Goal: Information Seeking & Learning: Learn about a topic

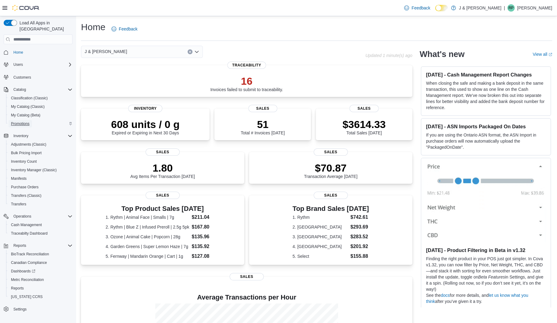
click at [22, 121] on span "Promotions" at bounding box center [20, 123] width 19 height 5
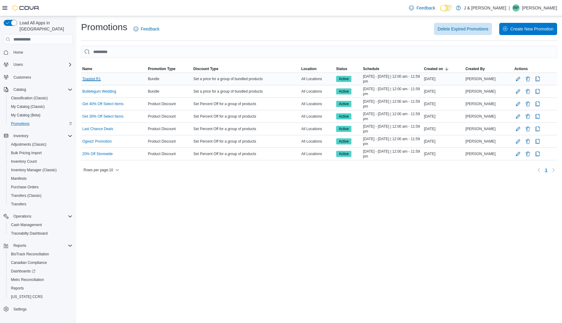
click at [87, 80] on link "Toasted R1" at bounding box center [91, 78] width 19 height 5
click at [97, 93] on link "Bubblegum Wedding" at bounding box center [99, 91] width 34 height 5
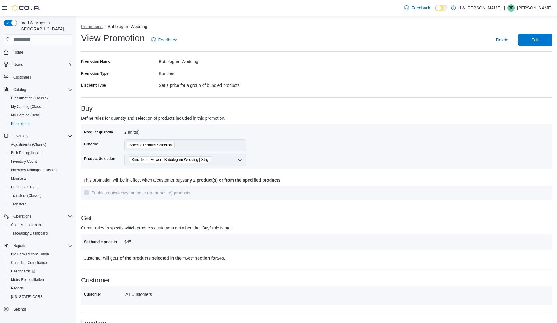
click at [91, 27] on button "Promotions" at bounding box center [92, 26] width 22 height 5
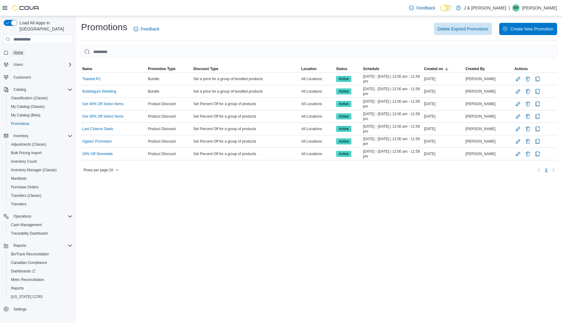
click at [16, 50] on span "Home" at bounding box center [18, 52] width 10 height 5
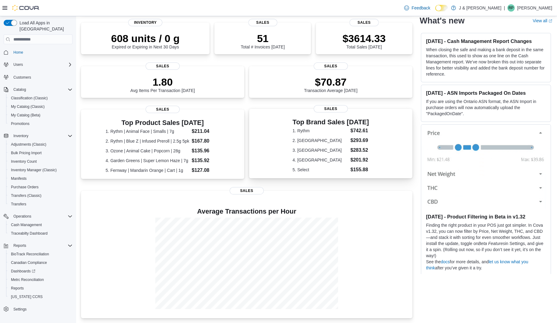
scroll to position [7, 0]
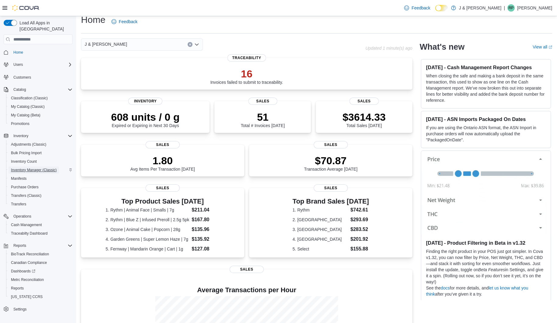
click at [40, 166] on span "Inventory Manager (Classic)" at bounding box center [34, 169] width 46 height 7
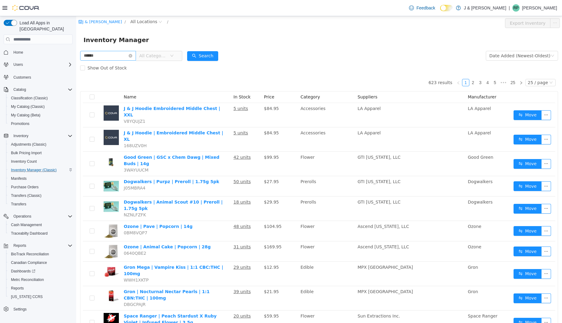
type input "******"
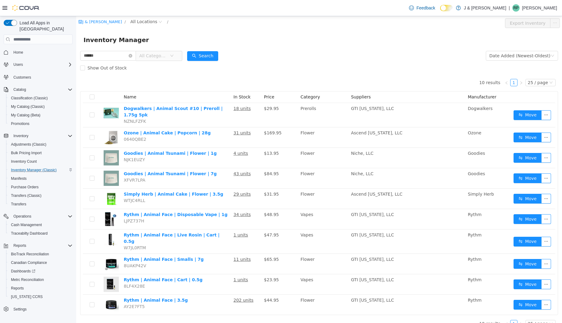
click at [26, 48] on span "Home" at bounding box center [42, 52] width 62 height 8
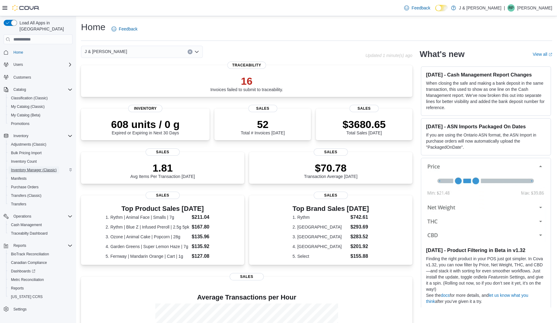
click at [44, 168] on span "Inventory Manager (Classic)" at bounding box center [34, 170] width 46 height 5
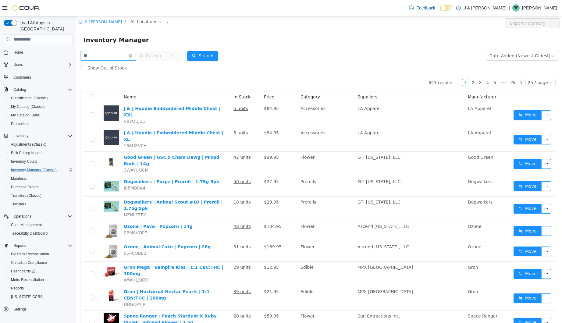
type input "*"
type input "******"
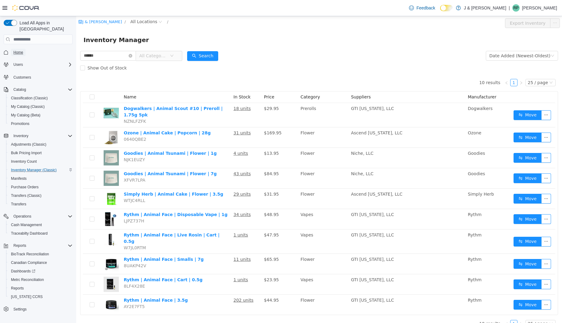
click at [12, 49] on link "Home" at bounding box center [18, 52] width 15 height 7
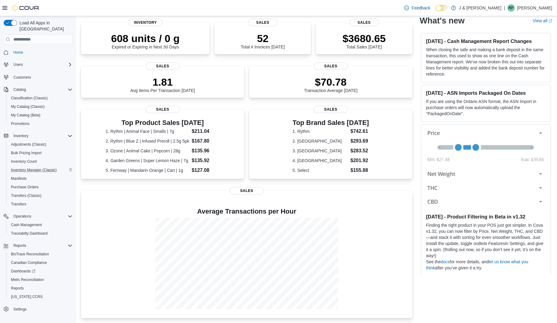
scroll to position [93, 0]
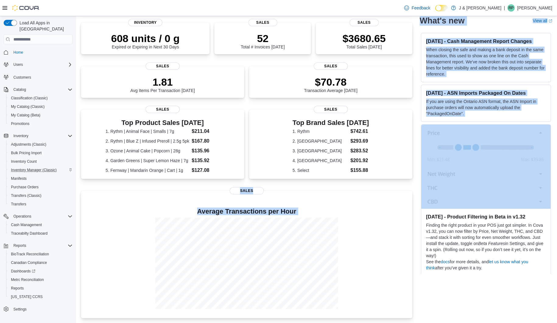
drag, startPoint x: 424, startPoint y: 181, endPoint x: 395, endPoint y: 186, distance: 30.1
click at [395, 186] on div "J & J Cannabis Updated 1 minute(s) ago 16 Invoices failed to submit to traceabi…" at bounding box center [316, 139] width 471 height 358
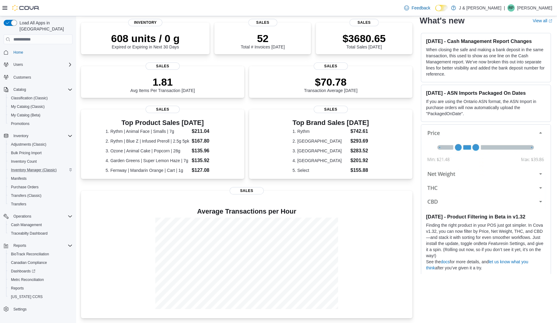
click at [416, 184] on div "J & J Cannabis Updated 1 minute(s) ago 16 Invoices failed to submit to traceabi…" at bounding box center [316, 139] width 471 height 358
drag, startPoint x: 418, startPoint y: 184, endPoint x: 409, endPoint y: 184, distance: 9.4
click at [409, 184] on div "J & J Cannabis Updated 1 minute(s) ago 16 Invoices failed to submit to traceabi…" at bounding box center [316, 139] width 471 height 358
click at [409, 184] on div "16 Invoices failed to submit to traceability. Traceability 608 units / 0 g Expi…" at bounding box center [246, 148] width 331 height 339
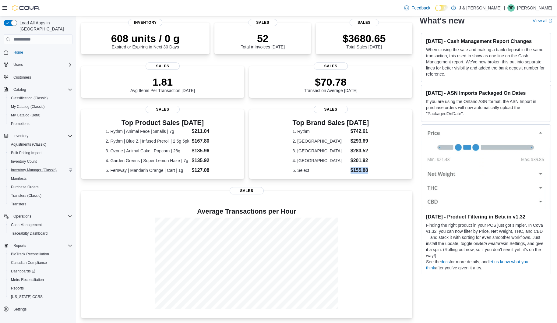
click at [409, 184] on div "16 Invoices failed to submit to traceability. Traceability 608 units / 0 g Expi…" at bounding box center [246, 148] width 331 height 339
click at [416, 184] on div "J & J Cannabis Updated 1 minute(s) ago 16 Invoices failed to submit to traceabi…" at bounding box center [316, 139] width 471 height 358
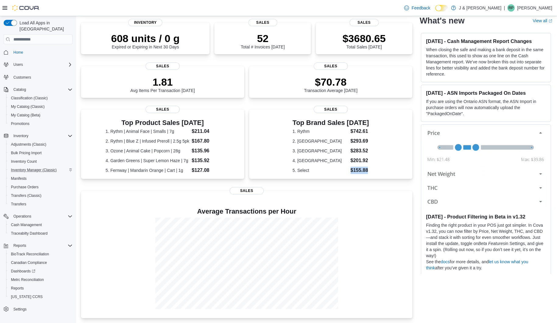
click at [416, 184] on div "J & J Cannabis Updated 1 minute(s) ago 16 Invoices failed to submit to traceabi…" at bounding box center [316, 139] width 471 height 358
drag, startPoint x: 416, startPoint y: 184, endPoint x: 414, endPoint y: 179, distance: 5.5
click at [414, 179] on div "J & J Cannabis Updated 1 minute(s) ago 16 Invoices failed to submit to traceabi…" at bounding box center [316, 139] width 471 height 358
drag, startPoint x: 414, startPoint y: 179, endPoint x: 417, endPoint y: 181, distance: 4.1
click at [417, 181] on div "J & J Cannabis Updated 1 minute(s) ago 16 Invoices failed to submit to traceabi…" at bounding box center [316, 139] width 471 height 358
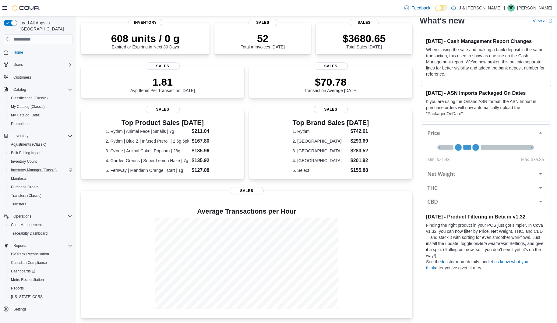
drag, startPoint x: 417, startPoint y: 181, endPoint x: 395, endPoint y: 178, distance: 22.4
click at [395, 178] on div "J & J Cannabis Updated 1 minute(s) ago 16 Invoices failed to submit to traceabi…" at bounding box center [316, 139] width 471 height 358
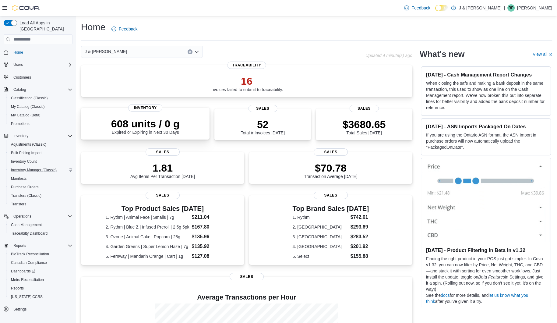
click at [135, 129] on p "608 units / 0 g" at bounding box center [145, 124] width 69 height 12
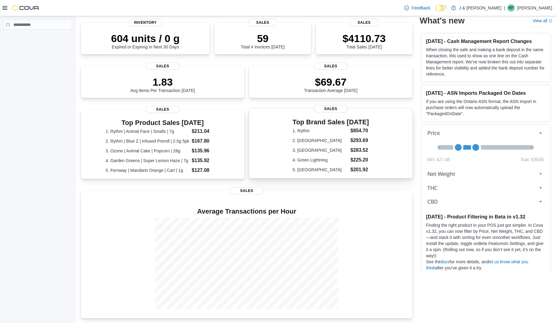
scroll to position [93, 0]
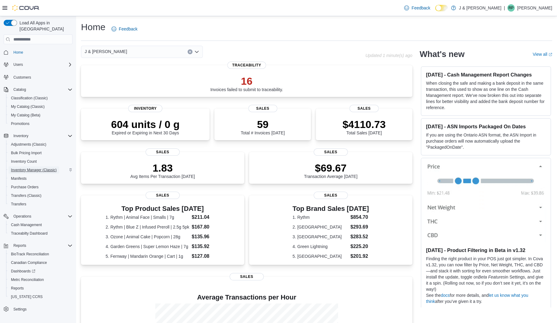
click at [37, 168] on span "Inventory Manager (Classic)" at bounding box center [34, 170] width 46 height 5
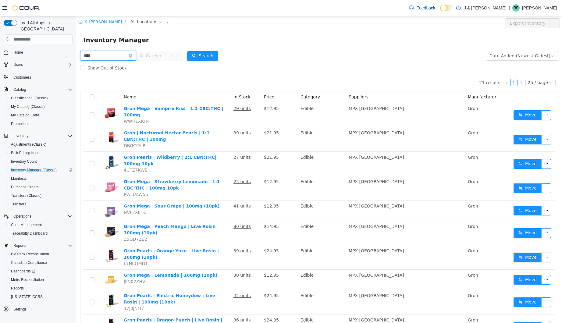
click at [106, 58] on input "****" at bounding box center [108, 56] width 56 height 10
type input "******"
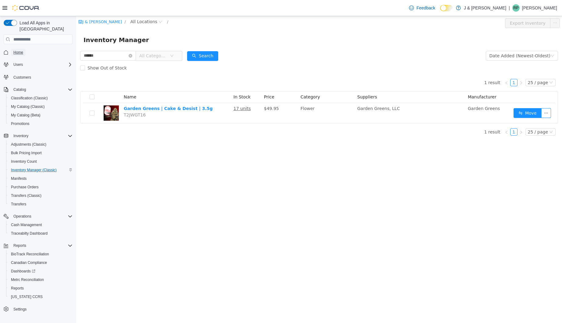
click at [16, 50] on span "Home" at bounding box center [18, 52] width 10 height 5
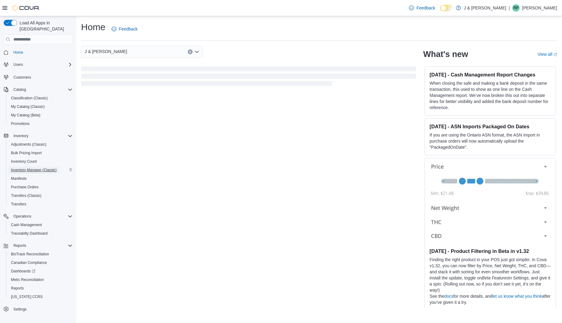
click at [25, 166] on span "Inventory Manager (Classic)" at bounding box center [34, 169] width 46 height 7
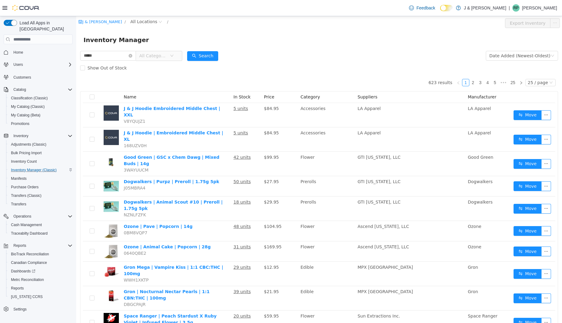
type input "*****"
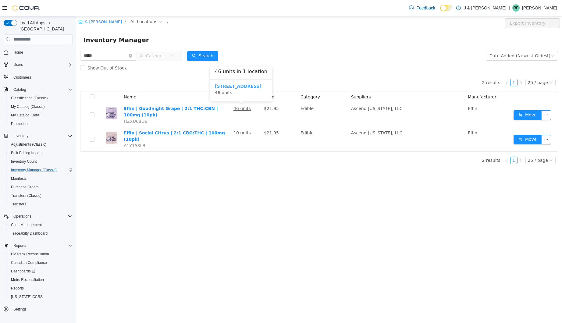
click at [238, 84] on b "3055 Route 23, Oak Ridge" at bounding box center [238, 86] width 47 height 5
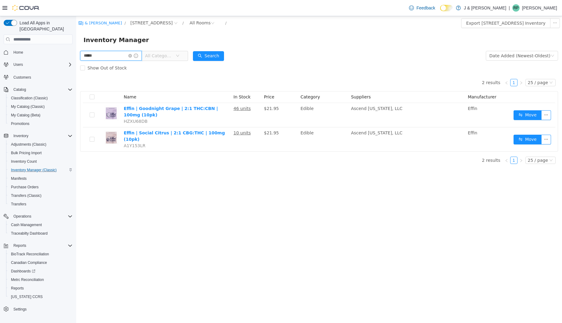
click at [124, 55] on input "*****" at bounding box center [111, 56] width 62 height 10
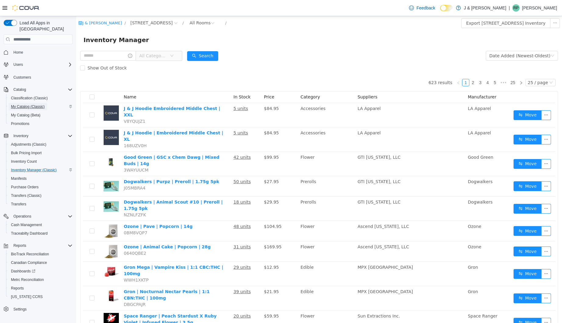
click at [25, 104] on span "My Catalog (Classic)" at bounding box center [28, 106] width 34 height 7
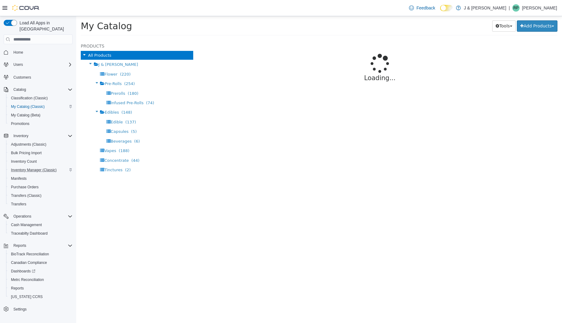
select select "**********"
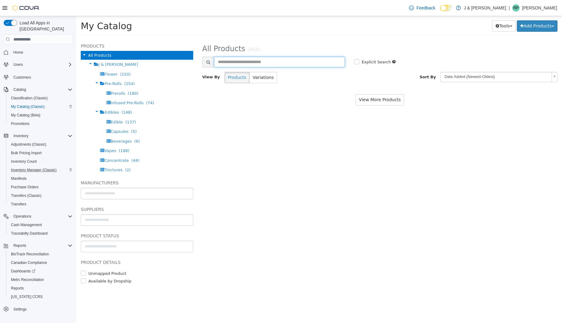
click at [266, 64] on input "text" at bounding box center [279, 62] width 131 height 11
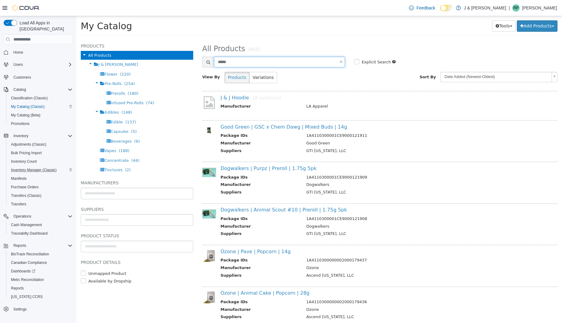
type input "*****"
select select "**********"
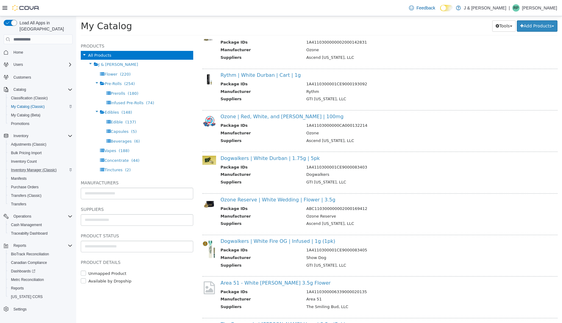
scroll to position [189, 0]
click at [256, 114] on link "Ozone | Red, White, and Berry | 100mg" at bounding box center [282, 116] width 123 height 6
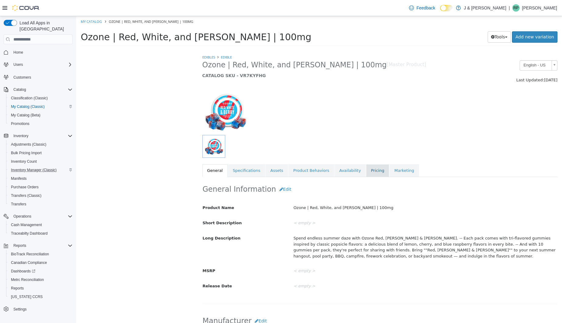
click at [366, 174] on link "Pricing" at bounding box center [377, 170] width 23 height 13
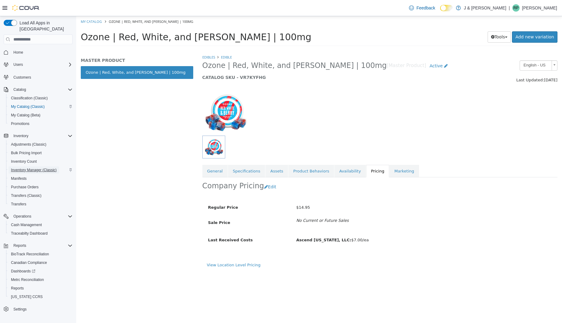
click at [34, 168] on span "Inventory Manager (Classic)" at bounding box center [34, 170] width 46 height 5
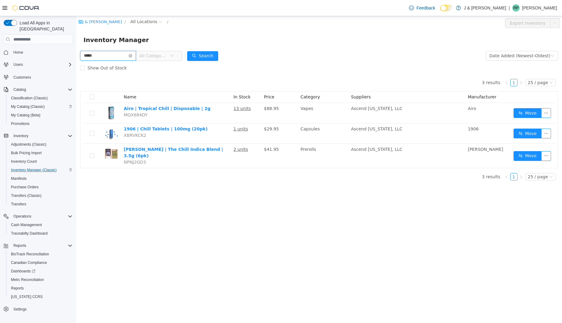
click at [94, 58] on input "*****" at bounding box center [108, 56] width 56 height 10
type input "****"
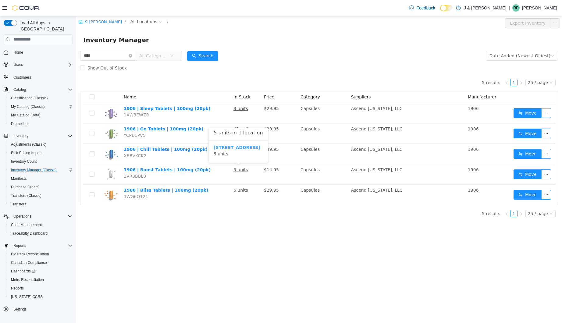
click at [250, 149] on b "[STREET_ADDRESS]" at bounding box center [237, 147] width 47 height 5
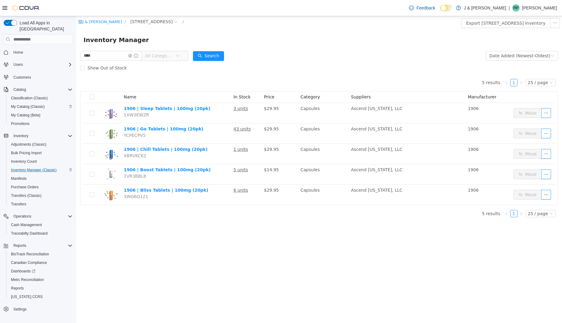
click at [236, 226] on div "J & J Cannabis / 3055 Route 23, Oak Ridge / Export 3055 Route 23, Oak Ridge Inv…" at bounding box center [319, 169] width 486 height 307
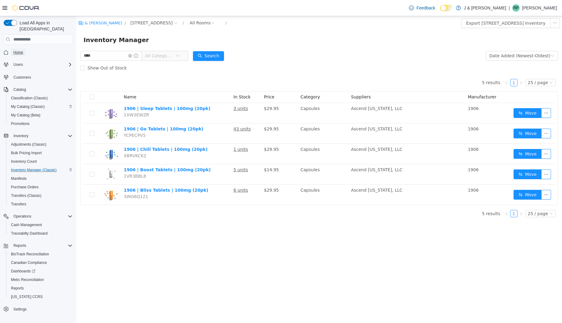
click at [19, 50] on span "Home" at bounding box center [18, 52] width 10 height 5
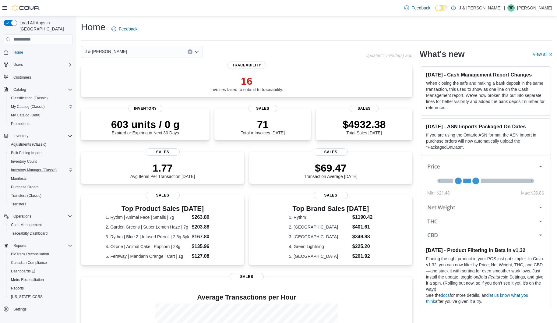
scroll to position [87, 0]
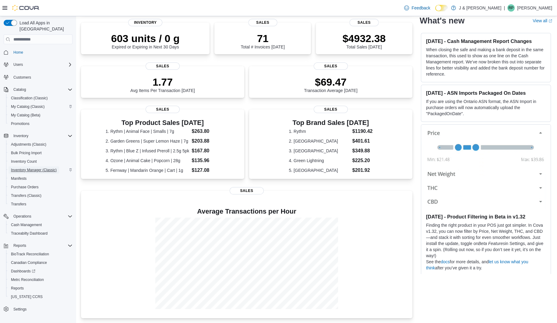
click at [28, 167] on span "Inventory Manager (Classic)" at bounding box center [34, 169] width 46 height 7
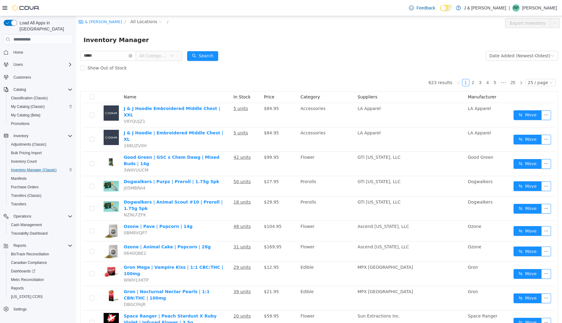
type input "*****"
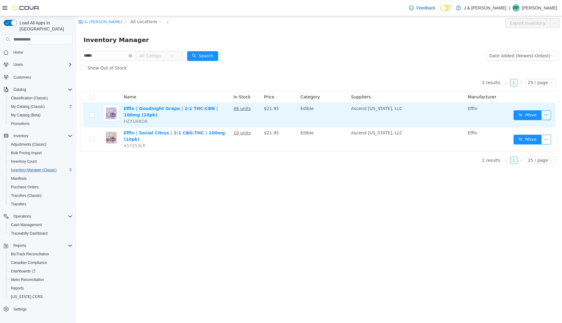
click at [271, 110] on span "$21.95" at bounding box center [271, 108] width 15 height 5
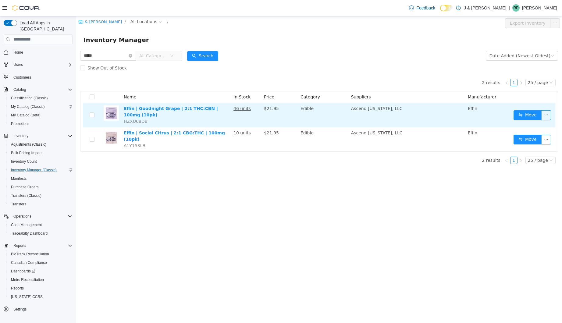
click at [236, 110] on u "46 units" at bounding box center [241, 108] width 17 height 5
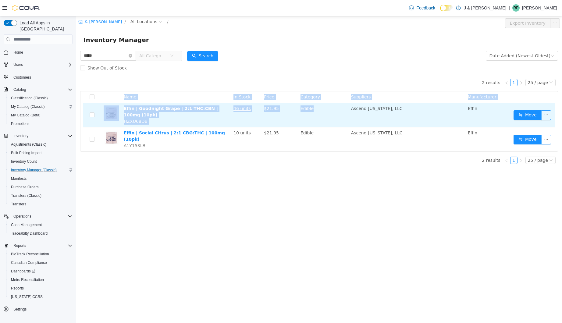
drag, startPoint x: 103, startPoint y: 94, endPoint x: 331, endPoint y: 115, distance: 229.8
click at [331, 115] on table "Name In Stock Price Category Suppliers Manufacturer Effin | Goodnight Grape | 2…" at bounding box center [319, 121] width 472 height 60
copy table "Name In Stock Price Category Suppliers Manufacturer Effin | Goodnight Grape | 2…"
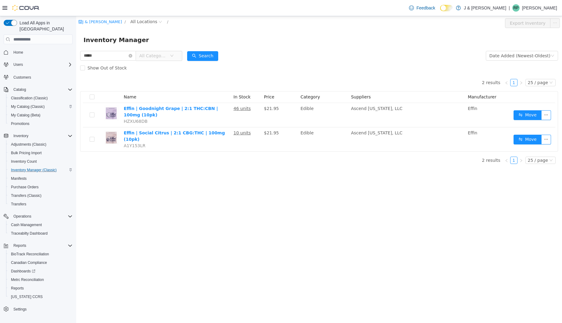
click at [308, 164] on div "J & J Cannabis / All Locations / Export Inventory Inventory Manager ***** All C…" at bounding box center [319, 169] width 486 height 307
click at [132, 57] on icon "icon: close-circle" at bounding box center [131, 56] width 4 height 4
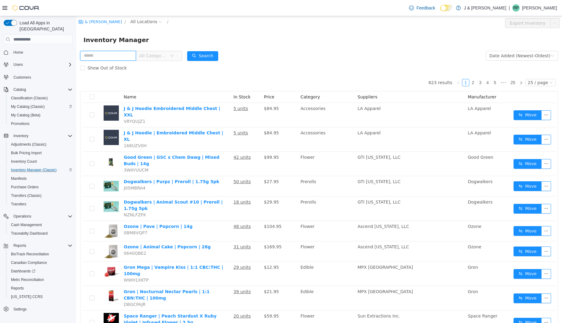
click at [128, 54] on input "text" at bounding box center [108, 56] width 56 height 10
type input "*****"
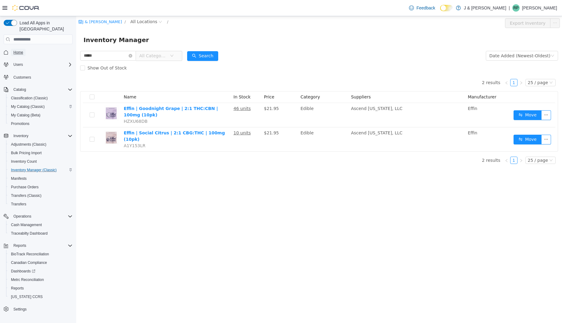
click at [17, 49] on span "Home" at bounding box center [18, 52] width 10 height 7
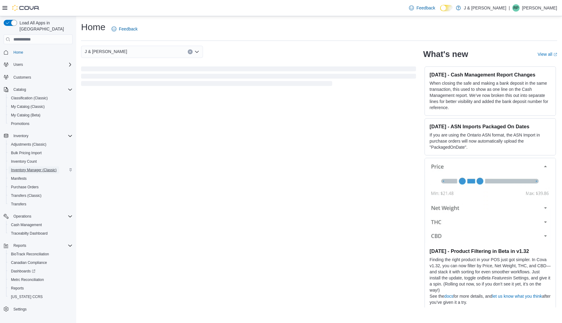
click at [35, 168] on span "Inventory Manager (Classic)" at bounding box center [34, 170] width 46 height 5
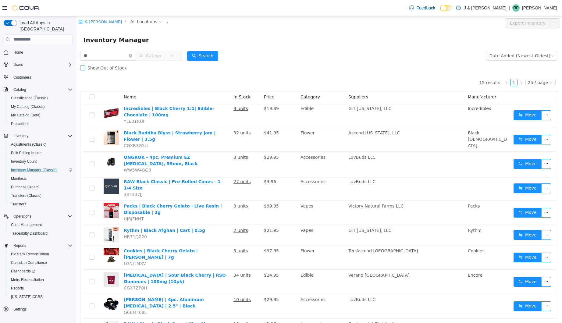
type input "*"
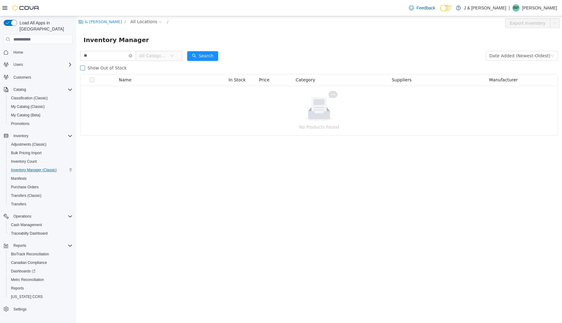
type input "*"
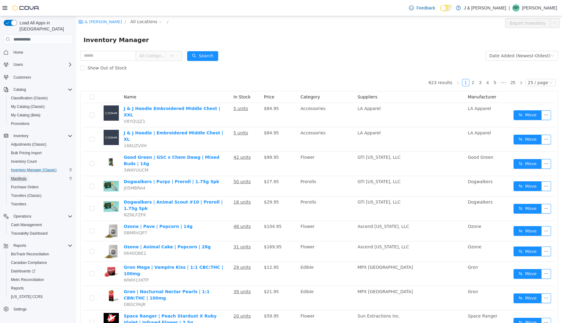
click at [19, 176] on span "Manifests" at bounding box center [19, 178] width 16 height 5
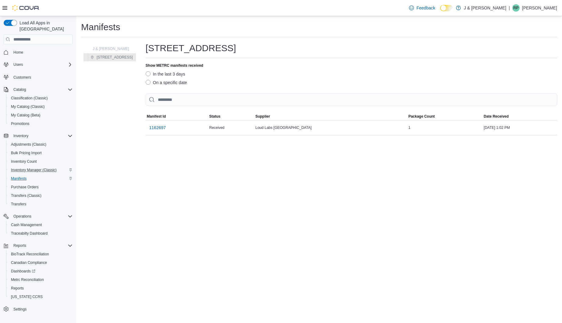
click at [54, 49] on span "Home" at bounding box center [42, 52] width 62 height 8
